Goal: Information Seeking & Learning: Check status

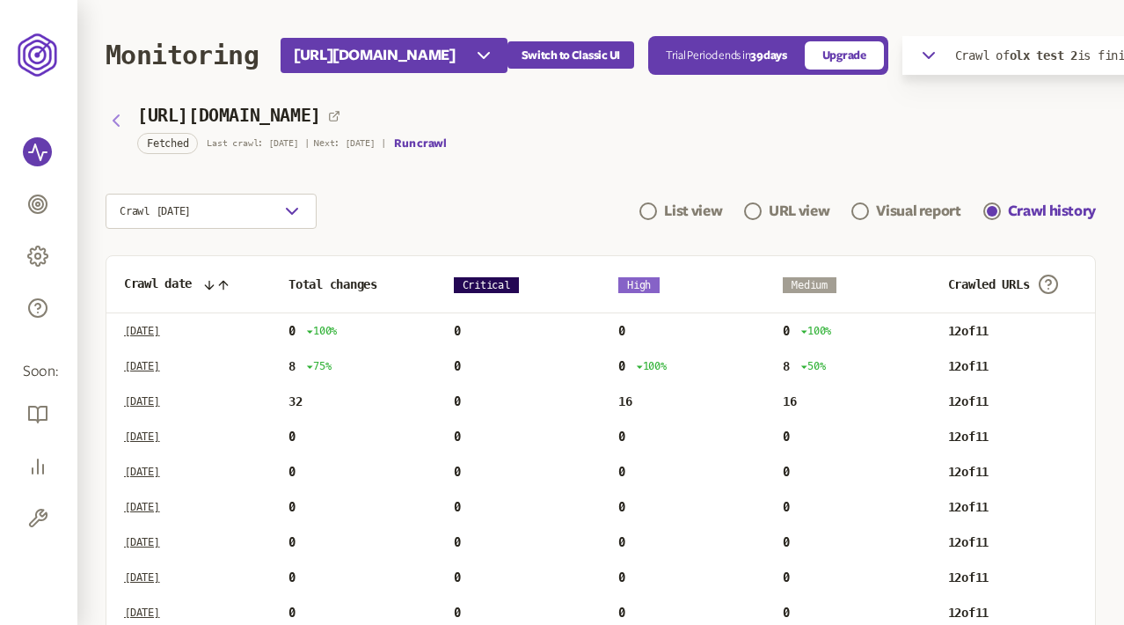
click at [120, 114] on icon "button" at bounding box center [116, 120] width 21 height 21
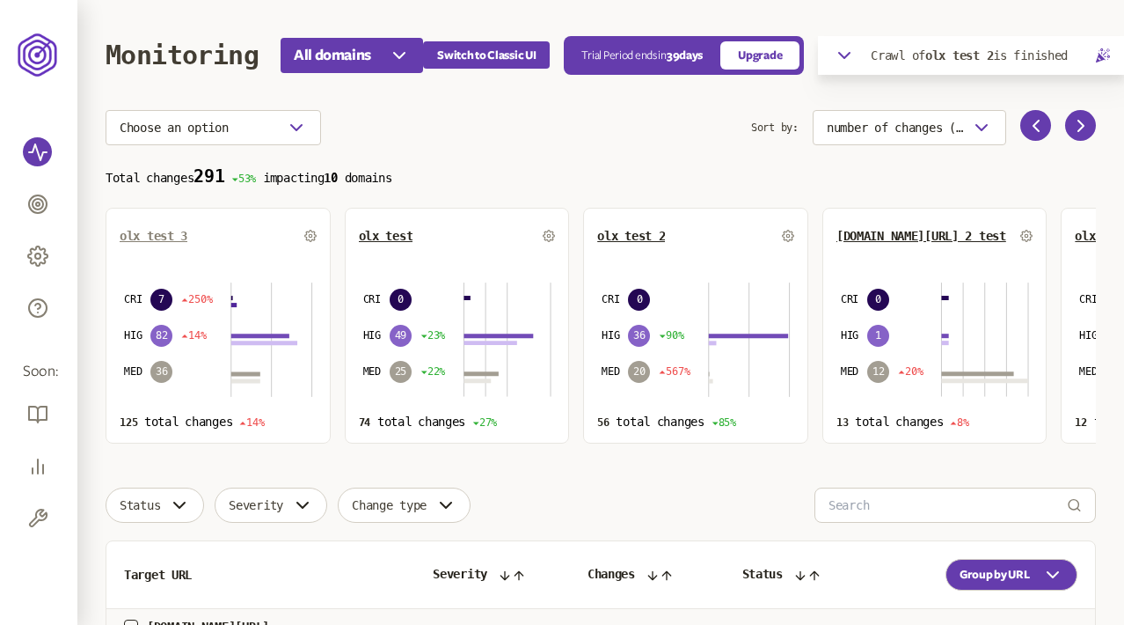
click at [150, 236] on span "olx test 3" at bounding box center [154, 236] width 68 height 14
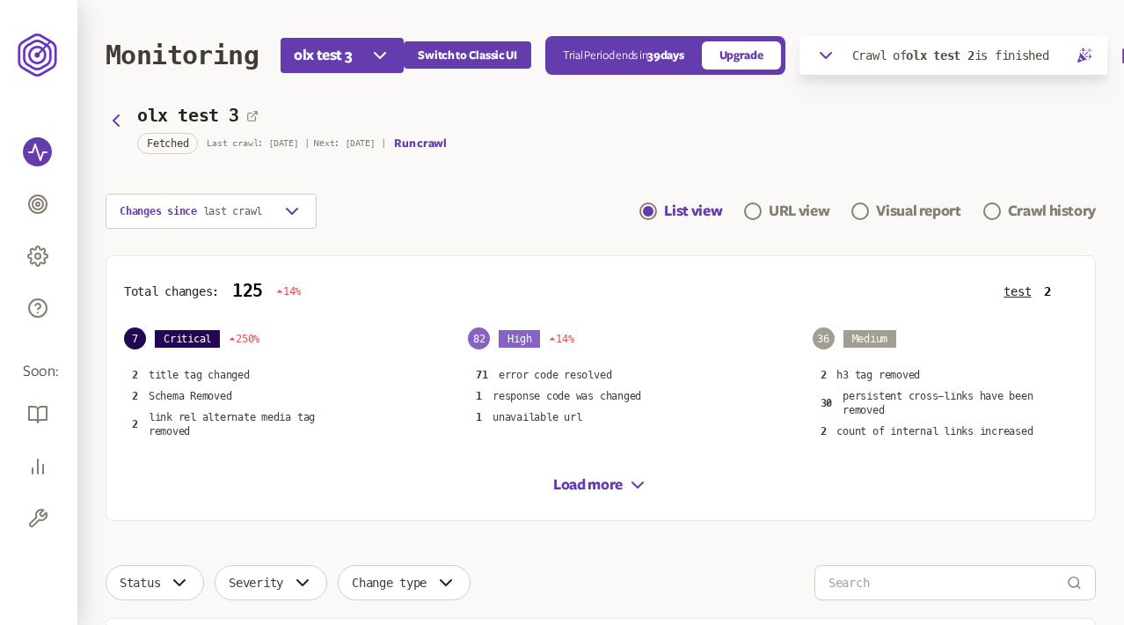
click at [830, 55] on icon "button" at bounding box center [826, 55] width 21 height 21
click at [1090, 92] on icon "button" at bounding box center [1089, 91] width 8 height 8
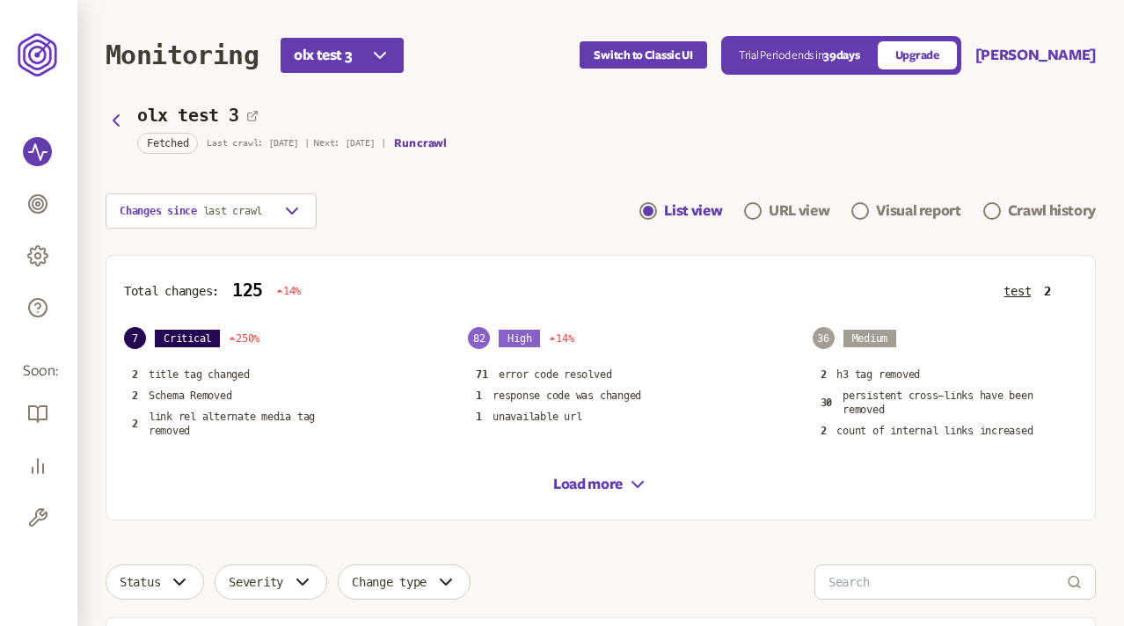
click at [514, 215] on div "Changes since last crawl List view URL view Visual report Crawl history" at bounding box center [601, 211] width 991 height 35
click at [1026, 213] on div "Crawl history" at bounding box center [1052, 211] width 88 height 21
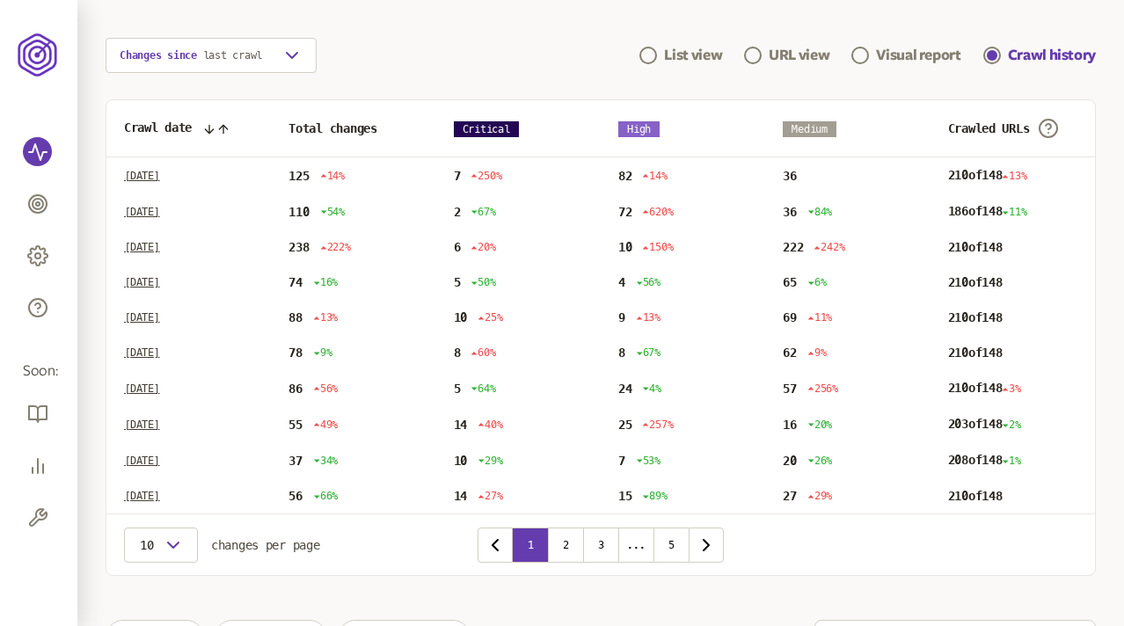
scroll to position [165, 0]
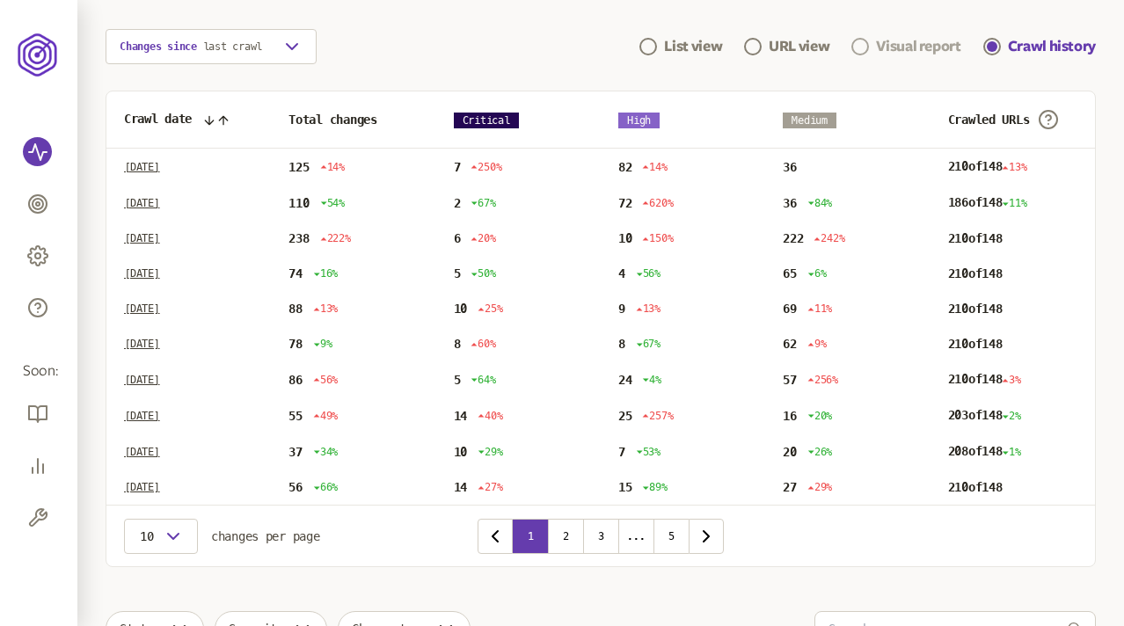
click at [890, 44] on div "Visual report" at bounding box center [918, 46] width 84 height 21
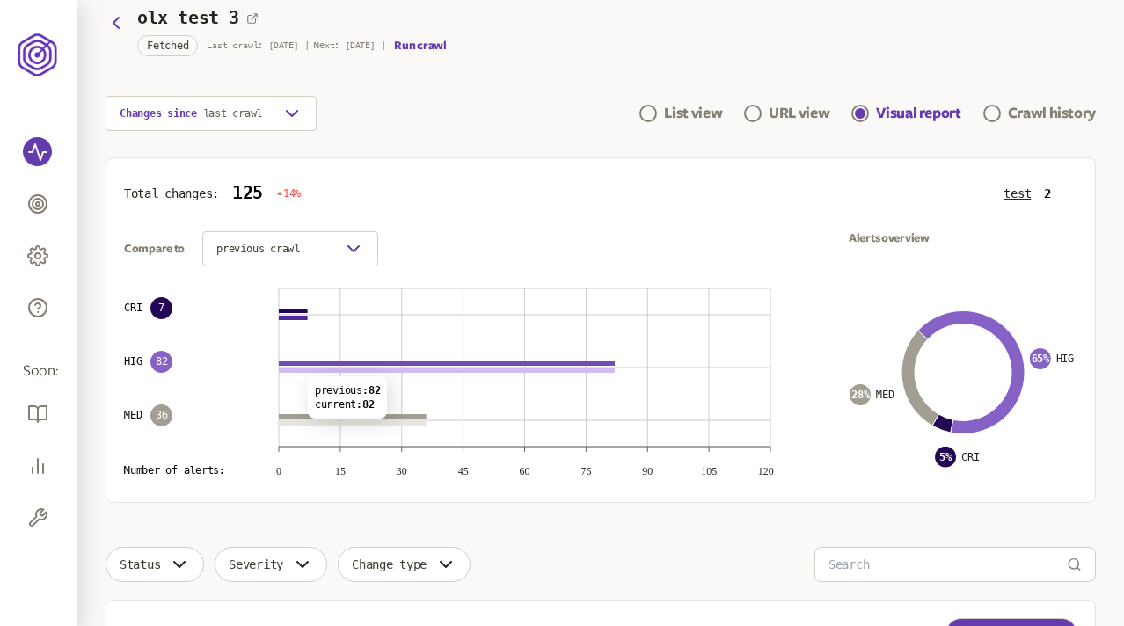
scroll to position [99, 0]
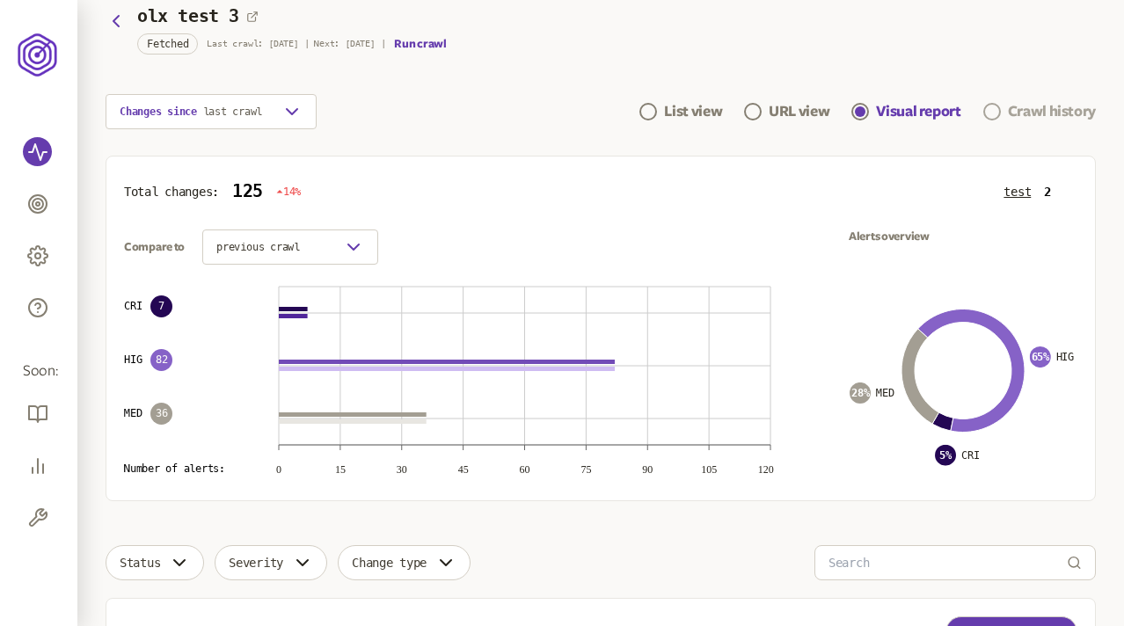
click at [1024, 109] on div "Crawl history" at bounding box center [1052, 111] width 88 height 21
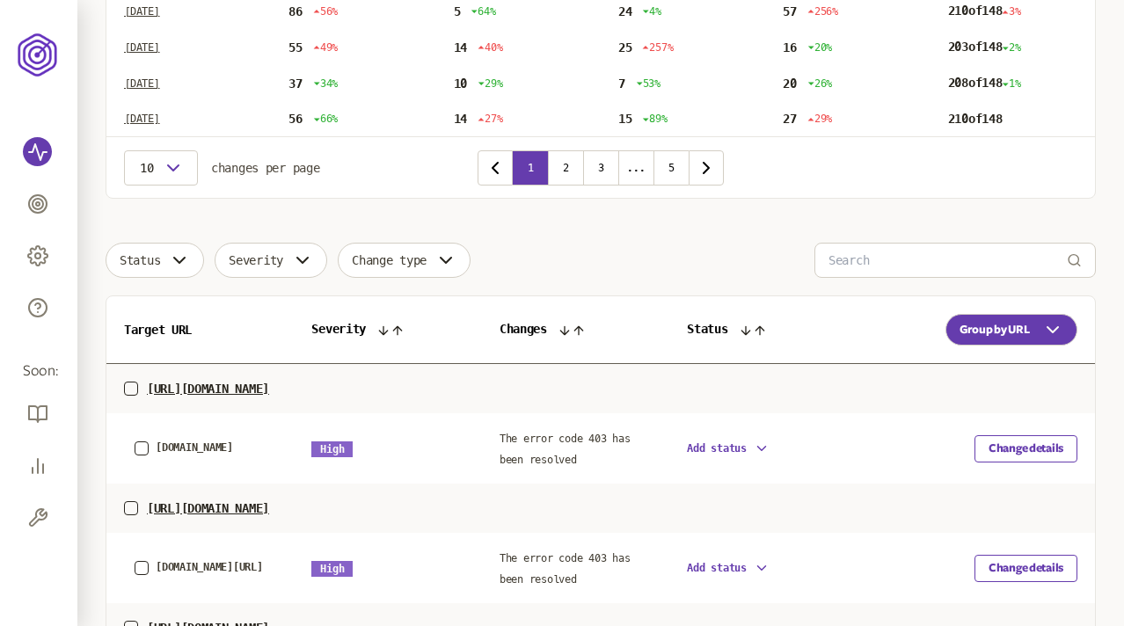
scroll to position [728, 0]
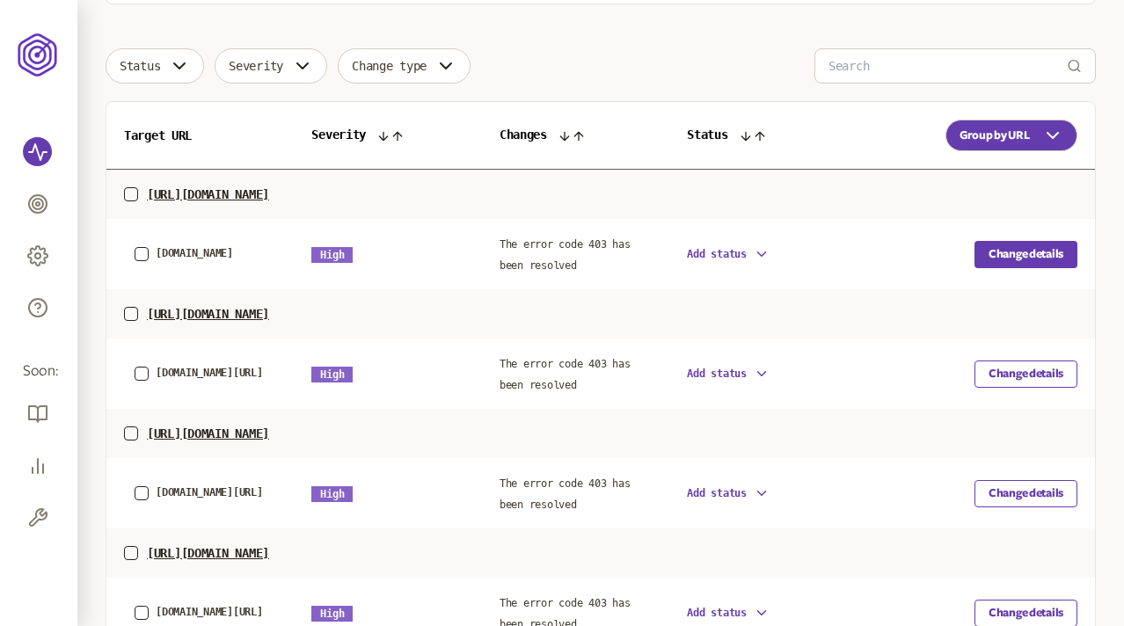
click at [1027, 256] on button "Change details" at bounding box center [1026, 254] width 103 height 27
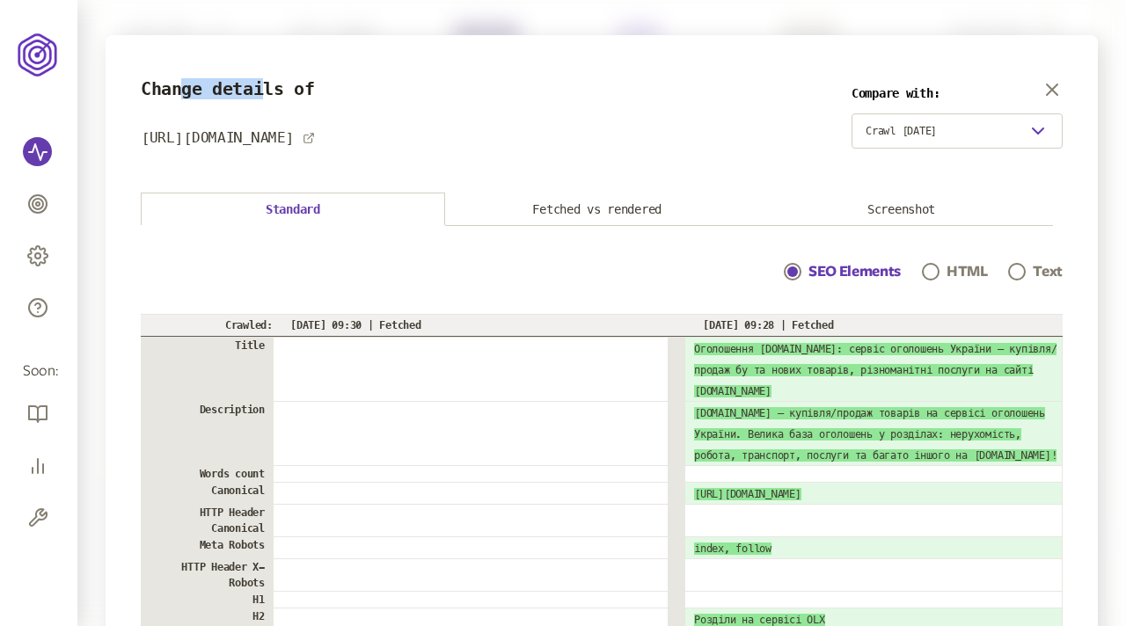
drag, startPoint x: 186, startPoint y: 88, endPoint x: 266, endPoint y: 88, distance: 80.1
click at [266, 88] on h3 "Change details of" at bounding box center [228, 89] width 174 height 20
click at [1050, 84] on icon "button" at bounding box center [1052, 89] width 21 height 21
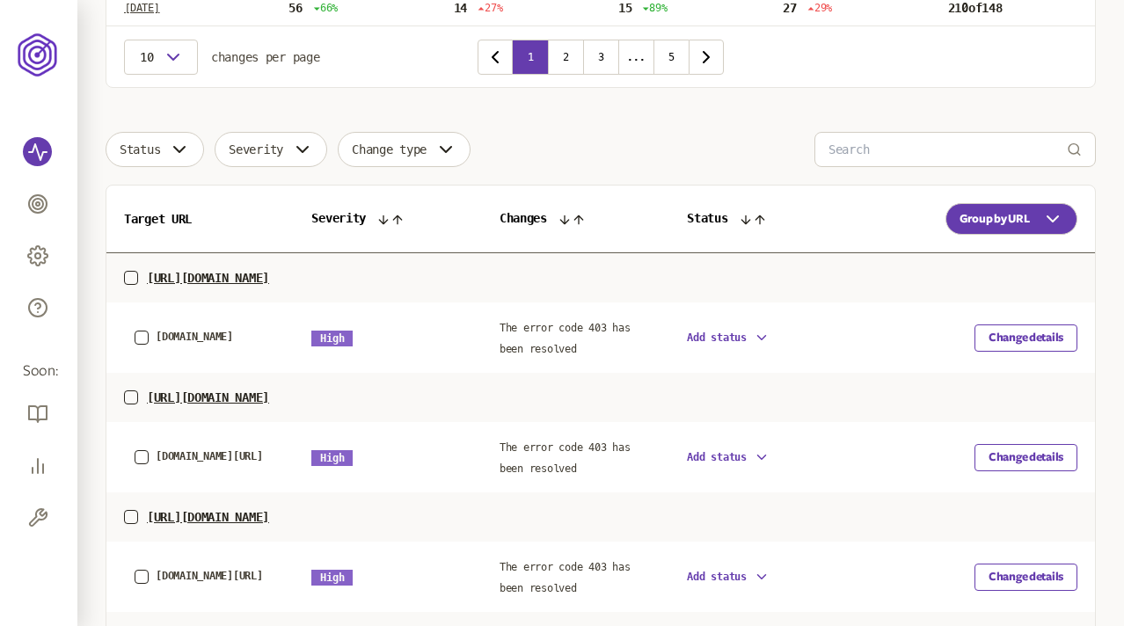
scroll to position [643, 0]
click at [196, 451] on span "olx.ua/?srsltid=AfmBOopz3GJKz_L9DYNM-A0o21---70dRbitH0QsEKX8sMameo06Zaz" at bounding box center [209, 457] width 107 height 12
